Goal: Information Seeking & Learning: Learn about a topic

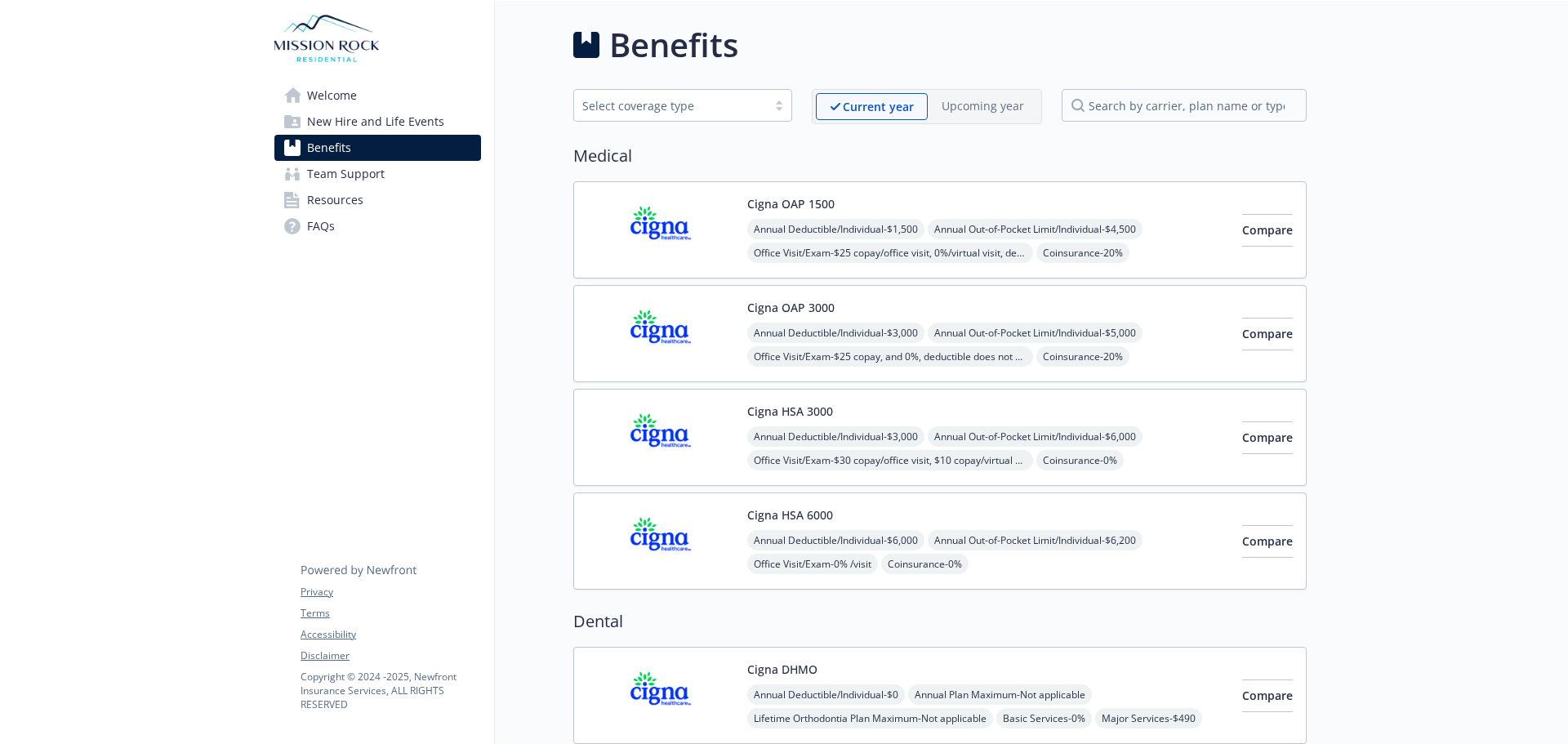
click at [431, 119] on span "New Hire and Life Events" at bounding box center [375, 122] width 137 height 27
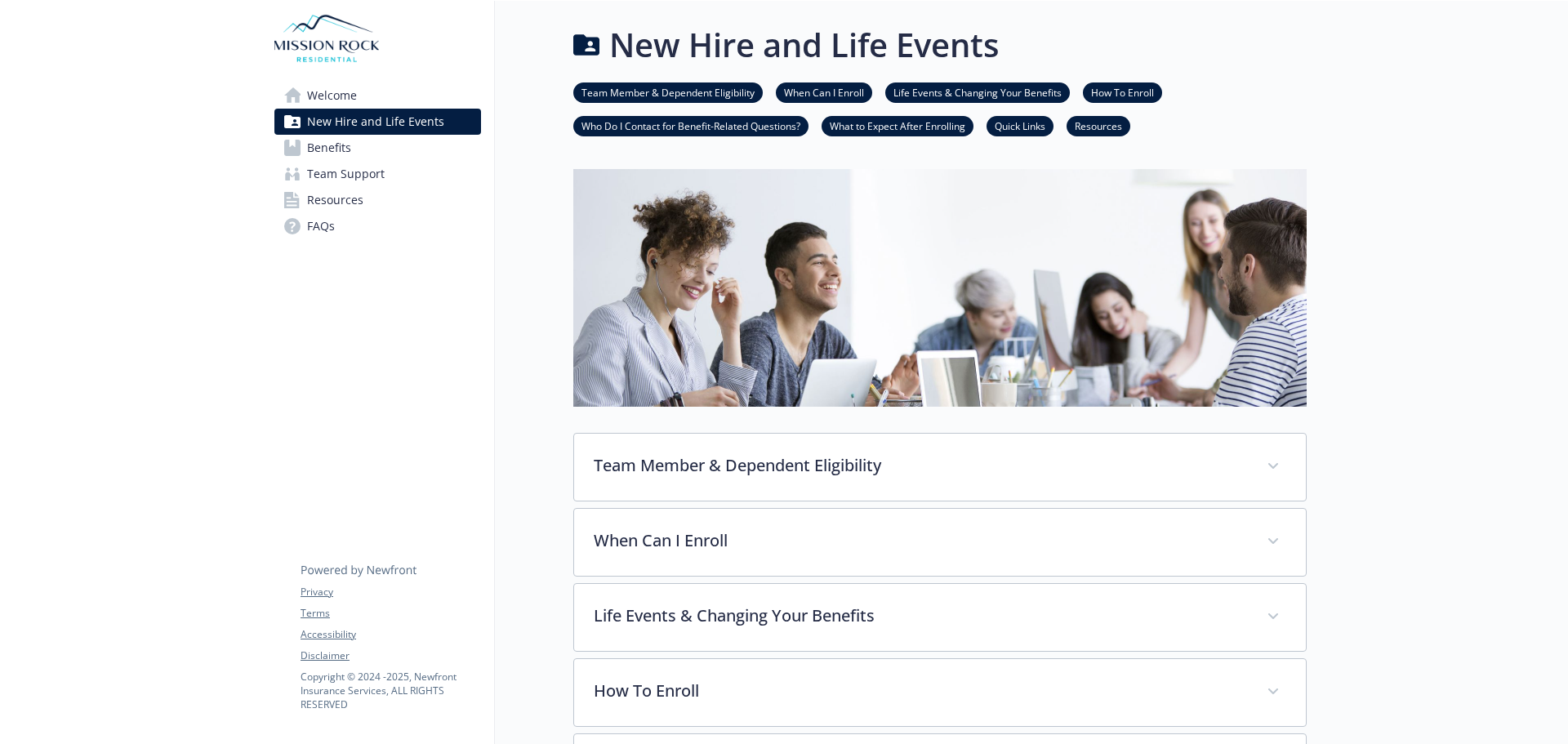
click at [917, 86] on link "Life Events & Changing Your Benefits" at bounding box center [977, 92] width 185 height 16
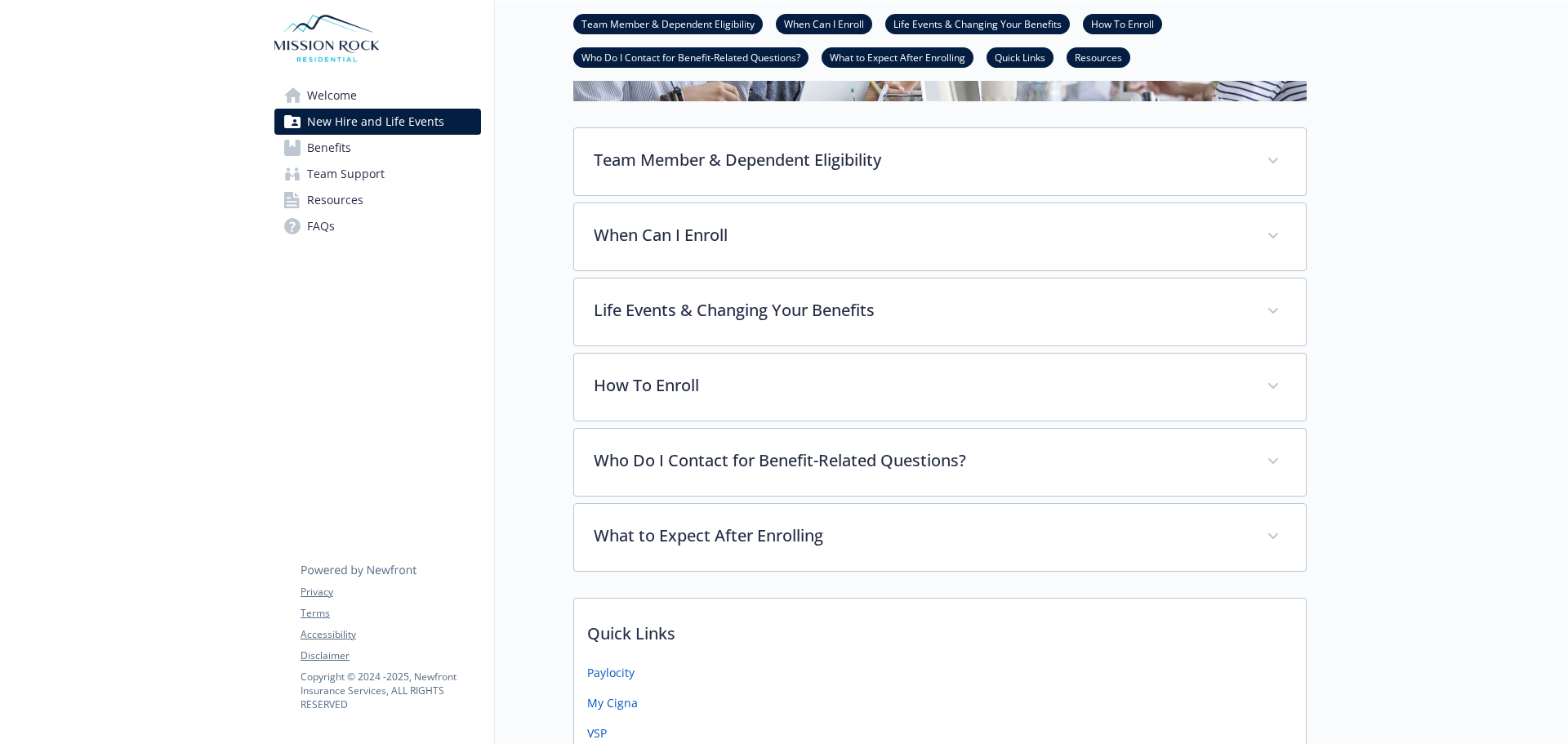
scroll to position [499, 0]
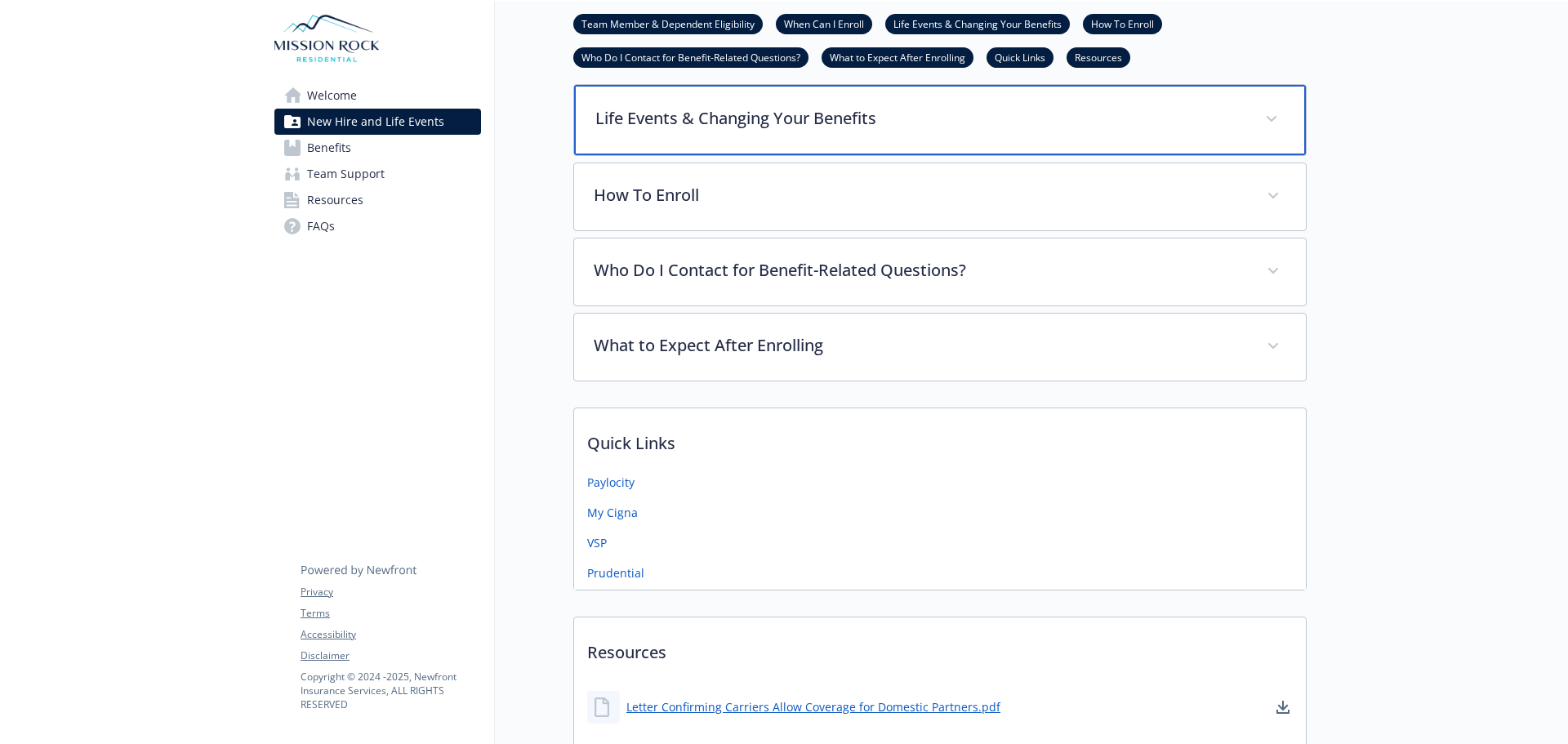
click at [921, 135] on div "Life Events & Changing Your Benefits" at bounding box center [940, 120] width 732 height 71
